Goal: Task Accomplishment & Management: Complete application form

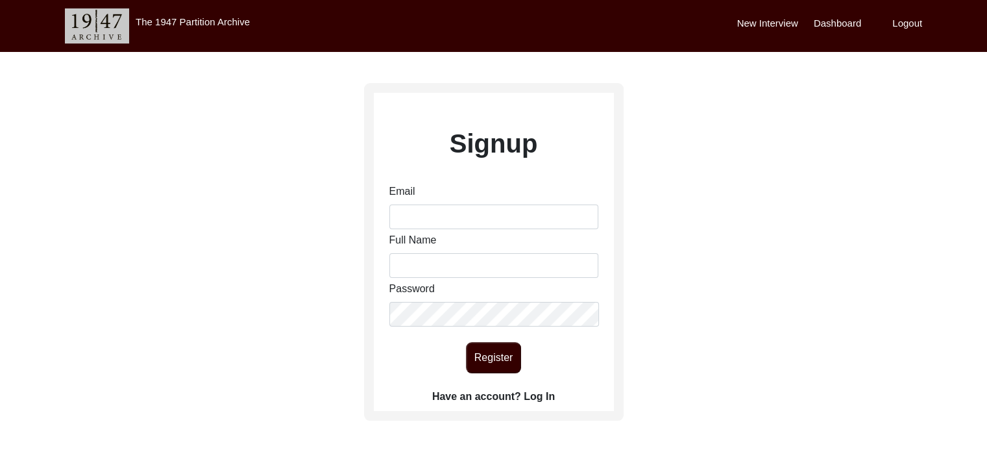
click at [541, 392] on label "Have an account? Log In" at bounding box center [493, 397] width 123 height 16
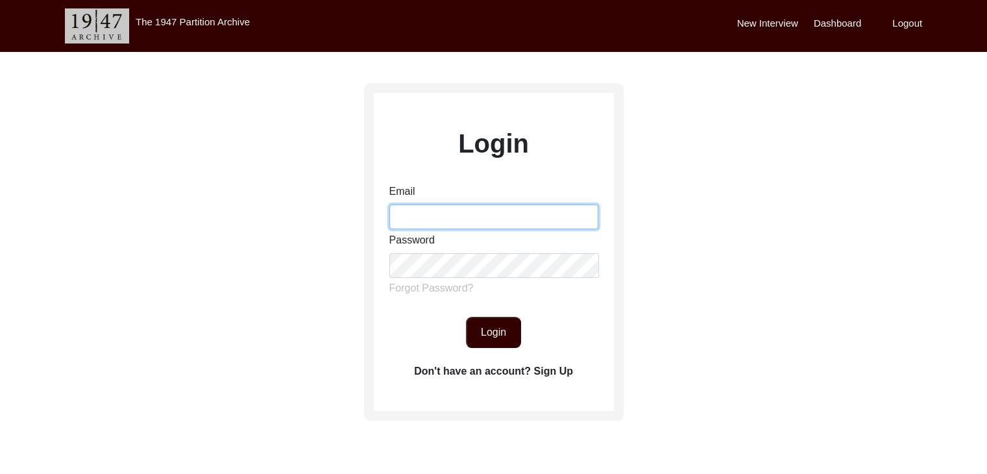
click at [496, 208] on input "Email" at bounding box center [493, 216] width 209 height 25
type input "[PERSON_NAME][EMAIL_ADDRESS][PERSON_NAME][DOMAIN_NAME]"
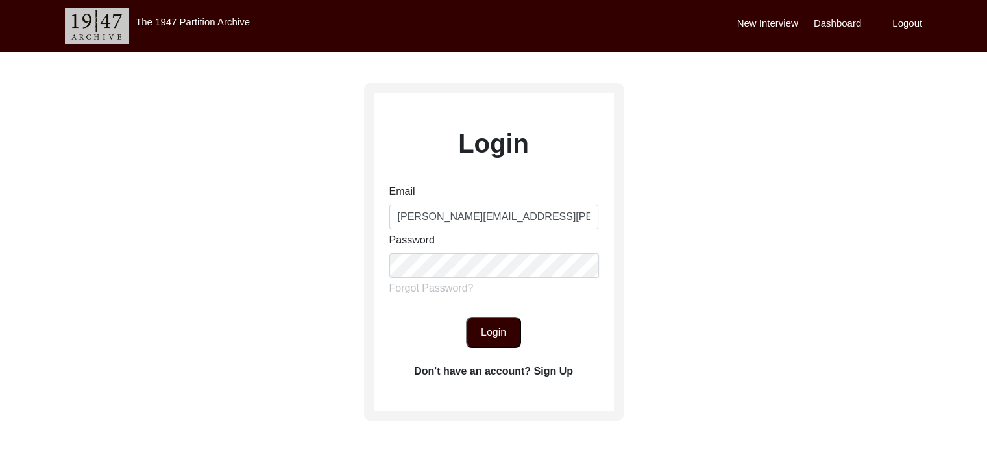
click at [490, 346] on button "Login" at bounding box center [493, 332] width 55 height 31
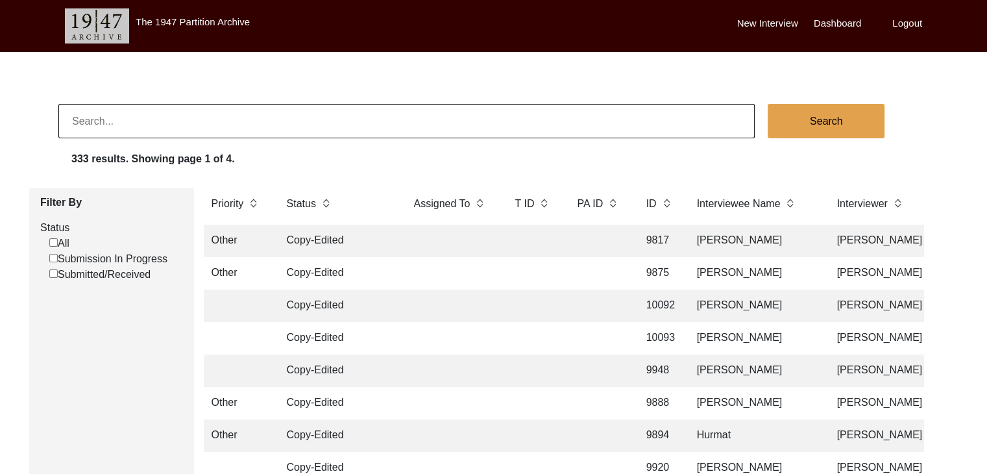
click at [703, 238] on td "[PERSON_NAME]" at bounding box center [754, 240] width 130 height 32
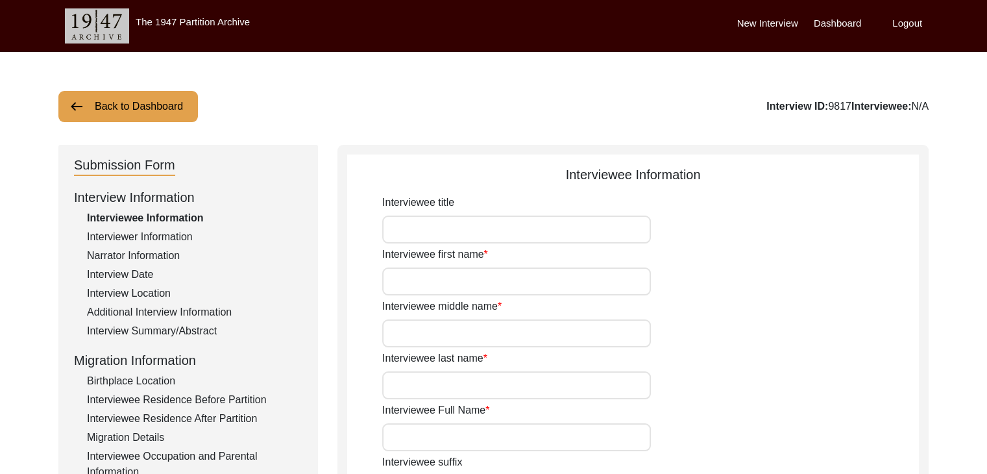
type input "[PERSON_NAME]"
type input "N/A"
type input "[PERSON_NAME]"
type input "1932"
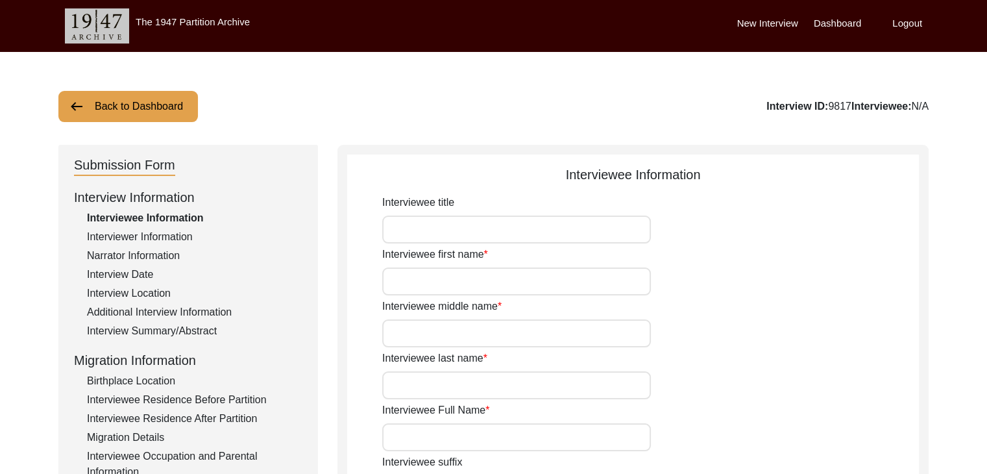
type input "1932 (Approx)"
type input "89 years"
type input "[DEMOGRAPHIC_DATA]"
type input "Punjabi"
type input "[DEMOGRAPHIC_DATA]"
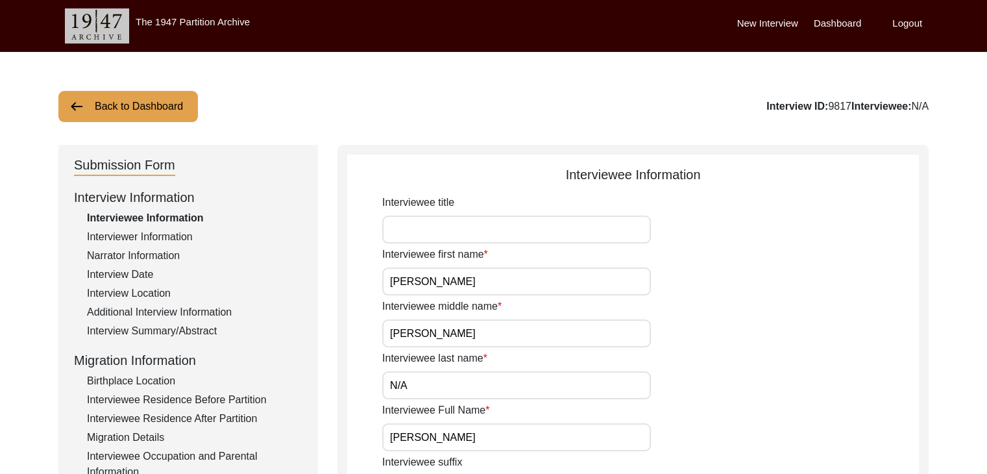
type input "kisan"
click at [149, 328] on div "Interview Summary/Abstract" at bounding box center [194, 331] width 215 height 16
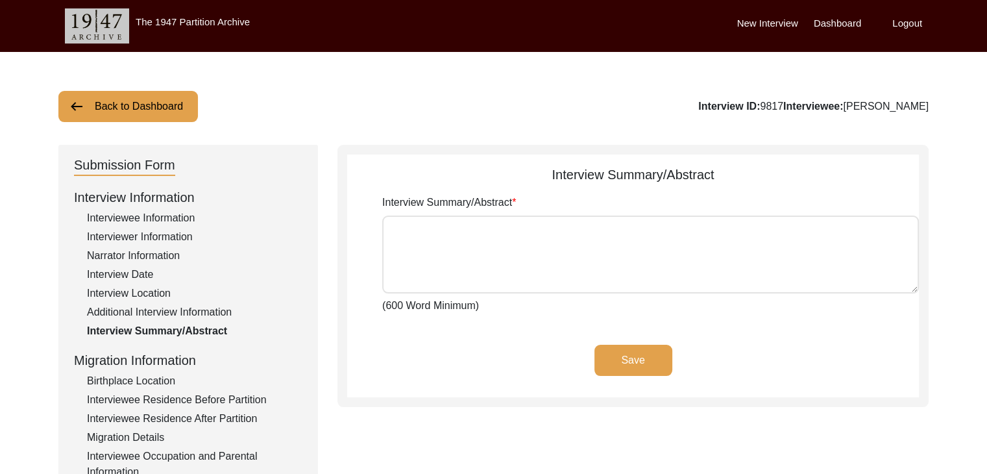
type textarea "Loremi Dolor sit amet co Adipisc Elitsedd, Eiusmodt Incididu, Utla Etdolo. Mag …"
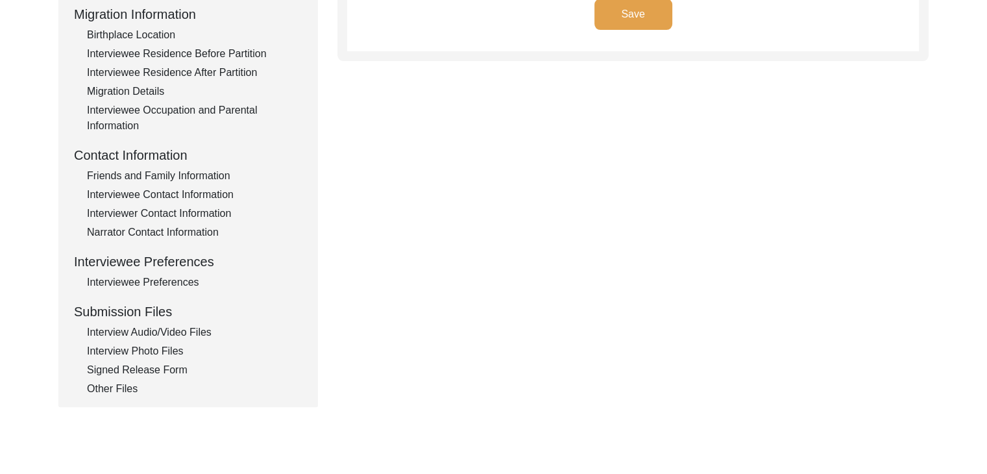
scroll to position [357, 0]
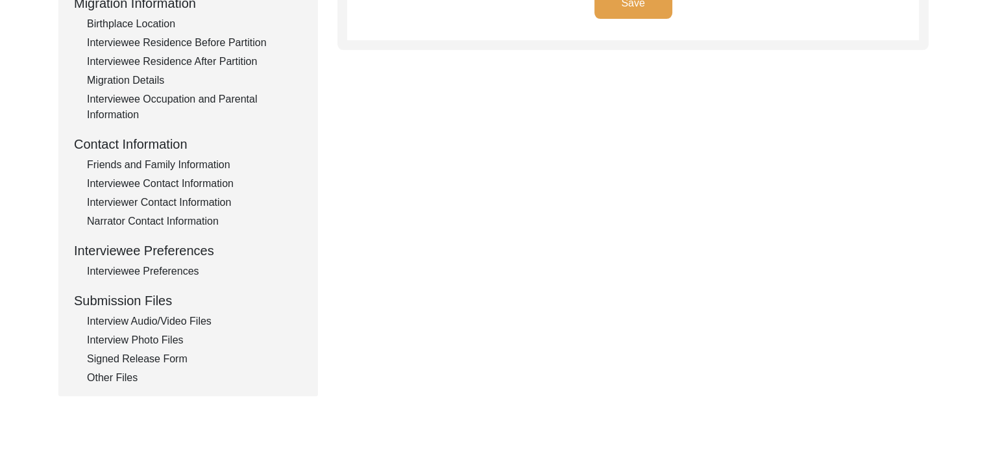
click at [168, 317] on div "Interview Audio/Video Files" at bounding box center [194, 321] width 215 height 16
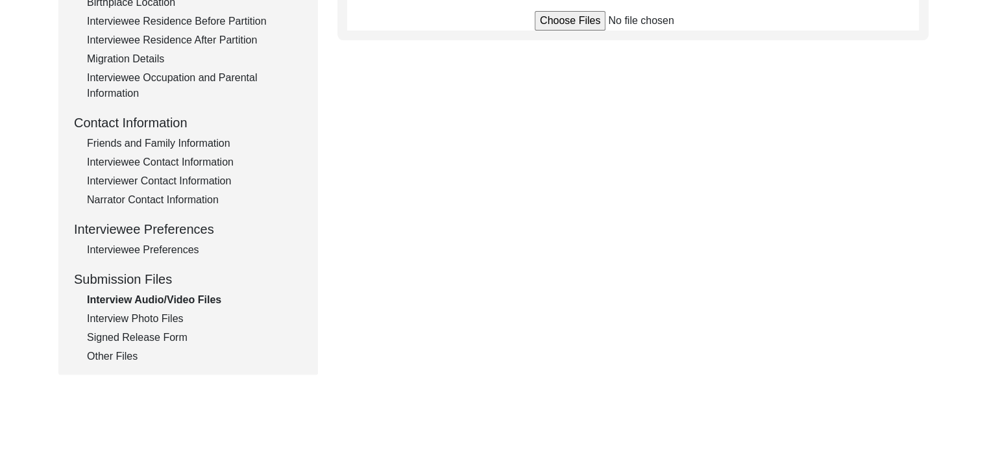
scroll to position [394, 0]
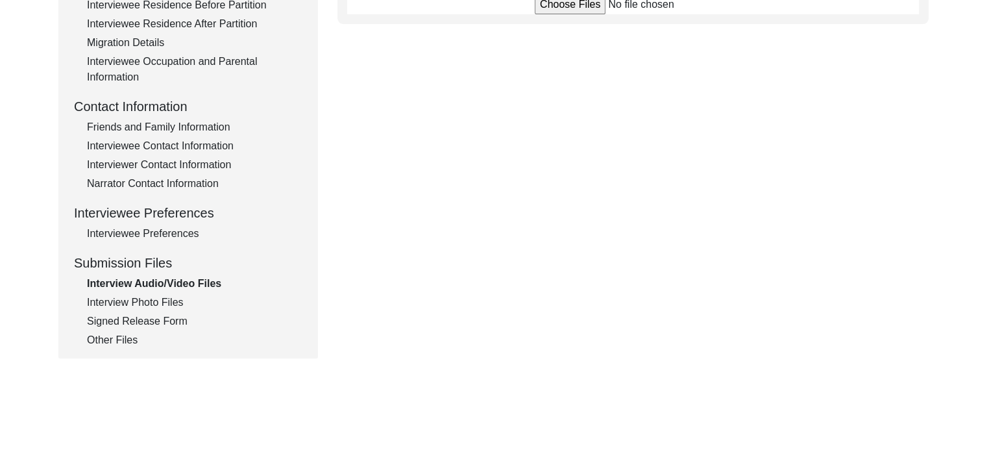
click at [141, 296] on div "Interview Photo Files" at bounding box center [194, 303] width 215 height 16
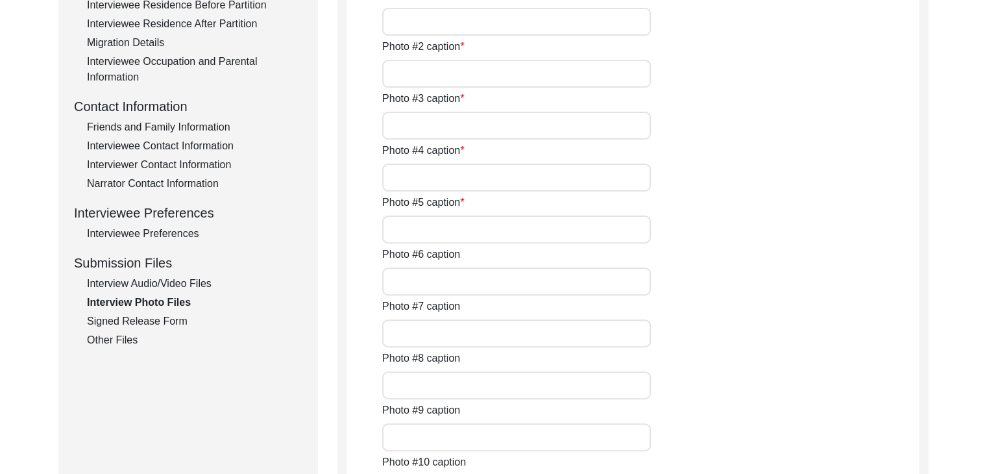
type input "clip of interviewee and interviewer"
type input "close clip of interview"
type input "conversation between interviewee and interviewer"
type input "close clip of interviewee"
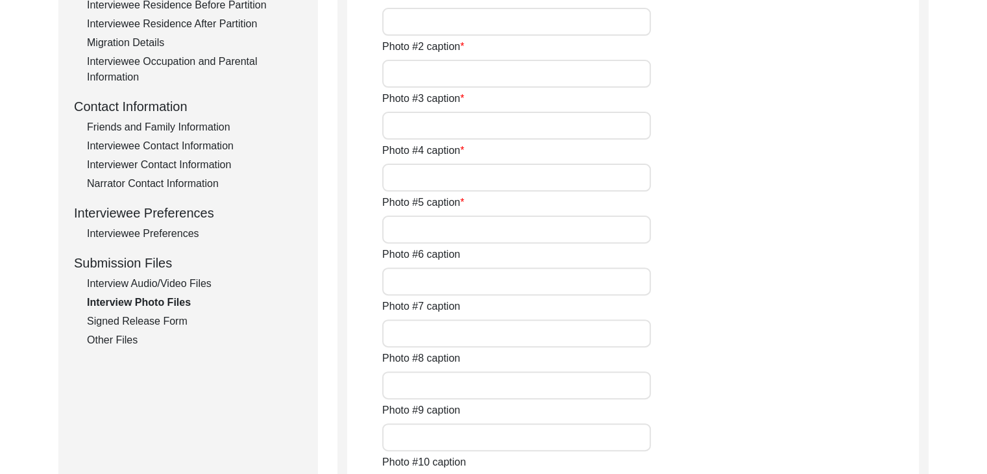
type input "conversation between interviewee and interviewer"
type input "0of7"
type input "jpg"
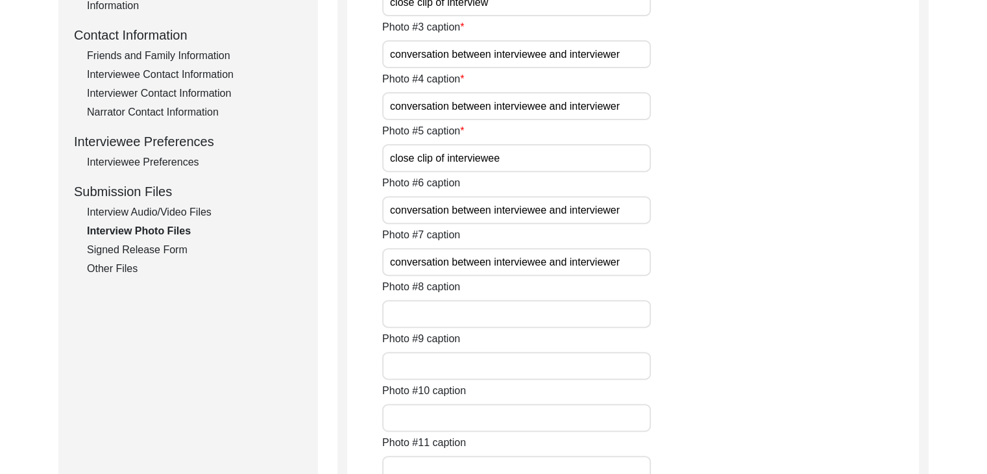
scroll to position [493, 0]
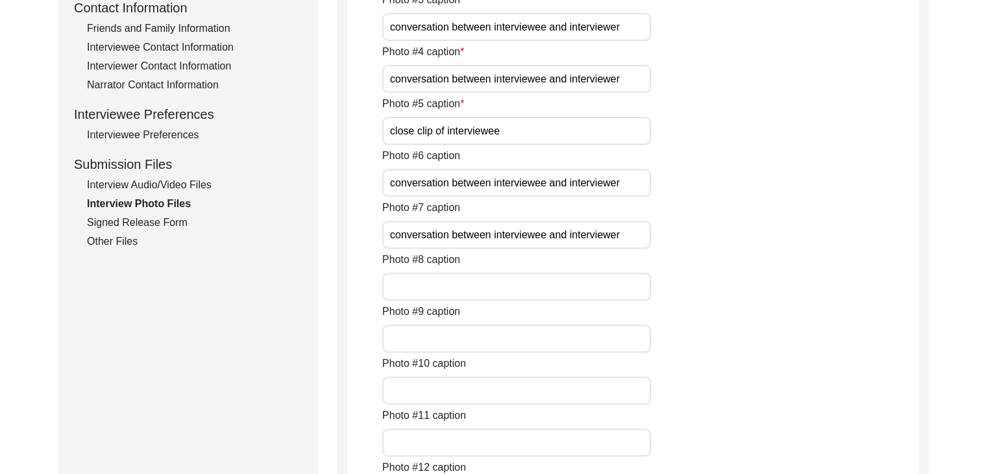
click at [130, 224] on div "Signed Release Form" at bounding box center [194, 223] width 215 height 16
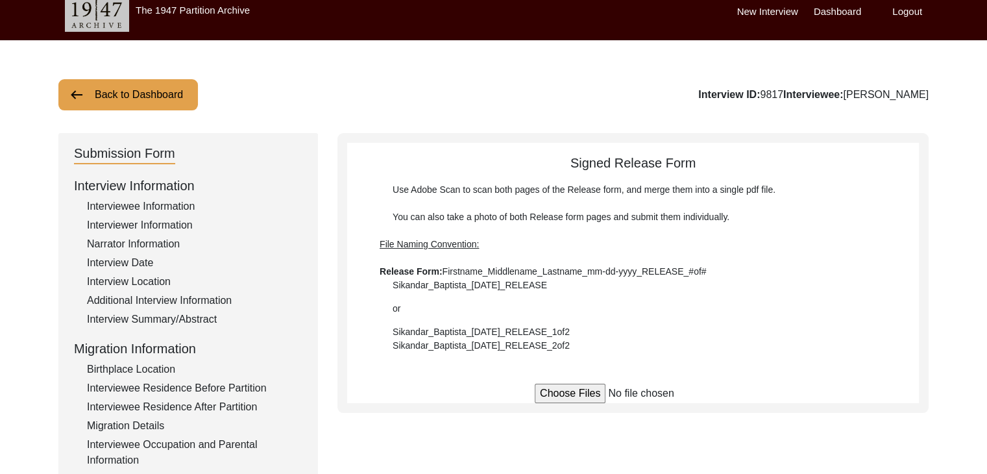
scroll to position [0, 0]
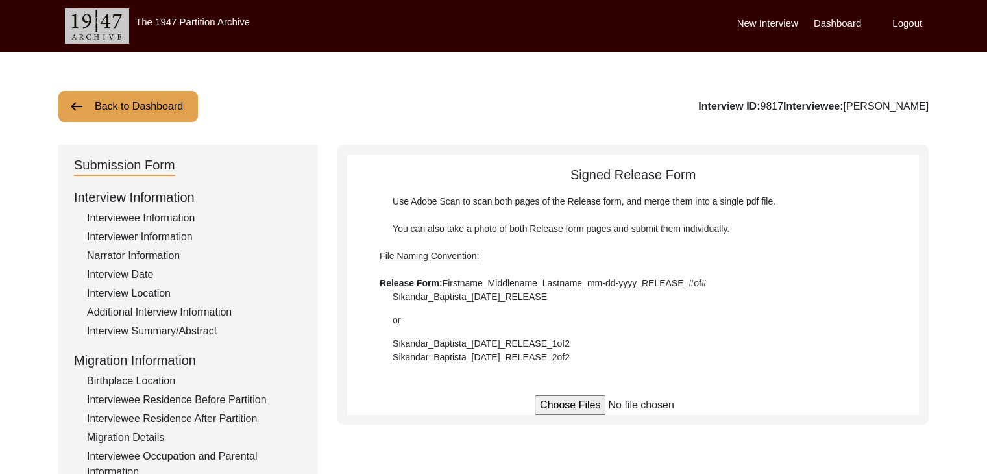
click at [81, 96] on button "Back to Dashboard" at bounding box center [127, 106] width 139 height 31
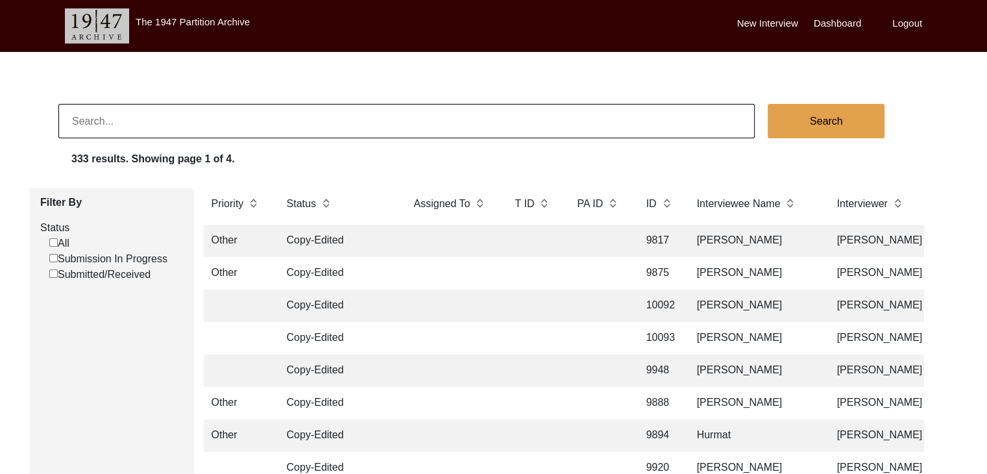
click at [952, 120] on div "Search" at bounding box center [522, 121] width 928 height 34
click at [941, 108] on div "Search" at bounding box center [522, 121] width 928 height 34
click at [818, 157] on div "333 results. Showing page 1 of 4." at bounding box center [528, 161] width 915 height 21
click at [795, 156] on div "333 results. Showing page 1 of 4." at bounding box center [528, 161] width 915 height 21
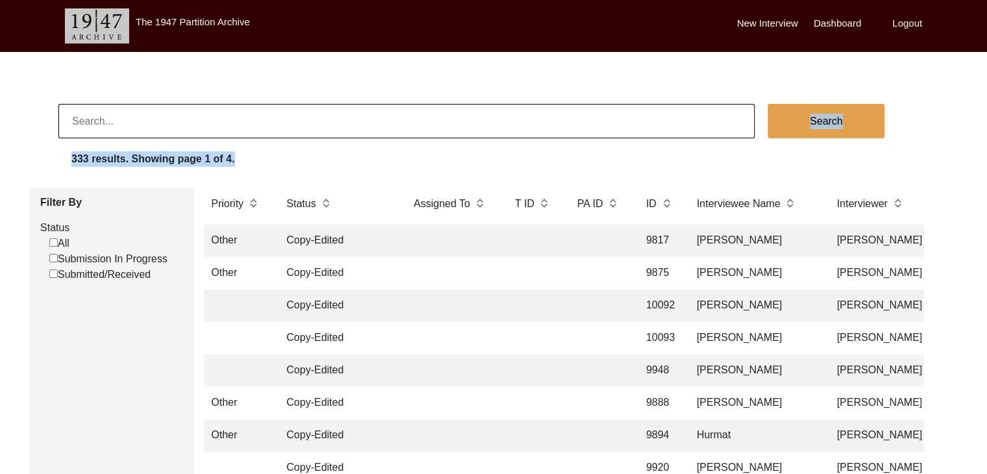
drag, startPoint x: 795, startPoint y: 156, endPoint x: 797, endPoint y: 165, distance: 9.8
click at [797, 165] on div "333 results. Showing page 1 of 4." at bounding box center [528, 161] width 915 height 21
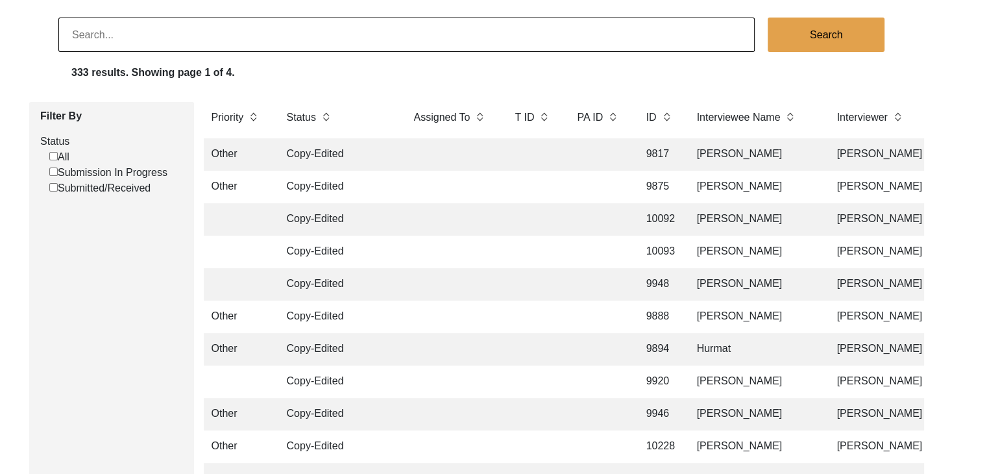
scroll to position [91, 0]
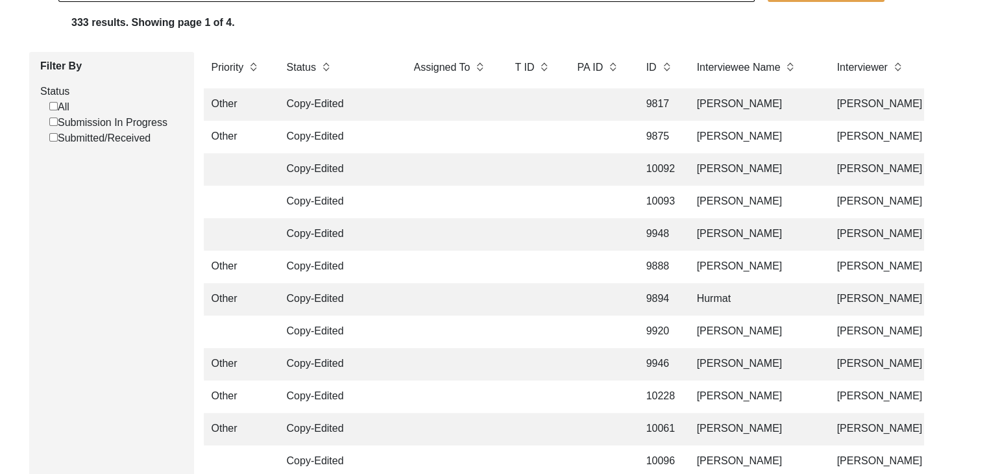
scroll to position [0, 0]
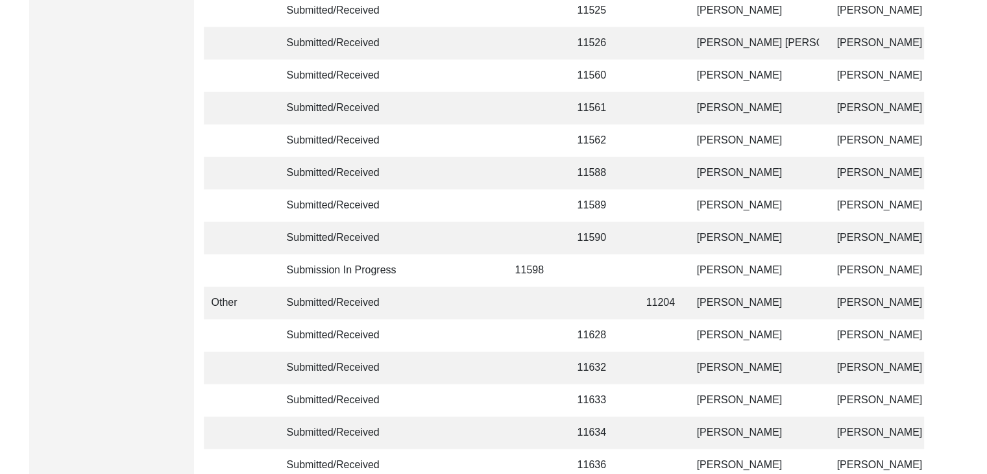
scroll to position [3143, 0]
